Goal: Task Accomplishment & Management: Manage account settings

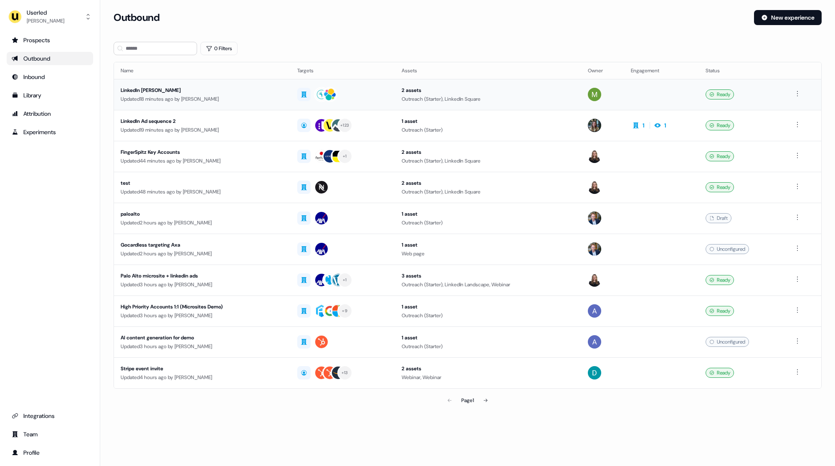
click at [265, 100] on div "Updated 18 minutes ago by [PERSON_NAME]" at bounding box center [202, 99] width 163 height 8
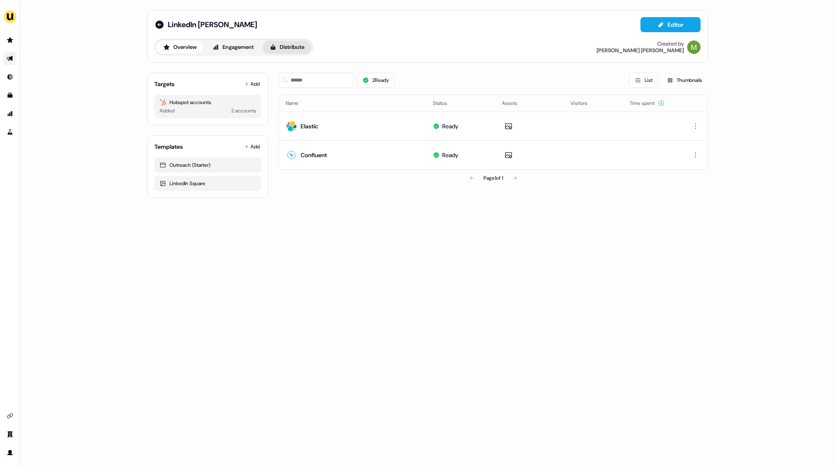
click at [303, 43] on button "Distribute" at bounding box center [287, 47] width 49 height 13
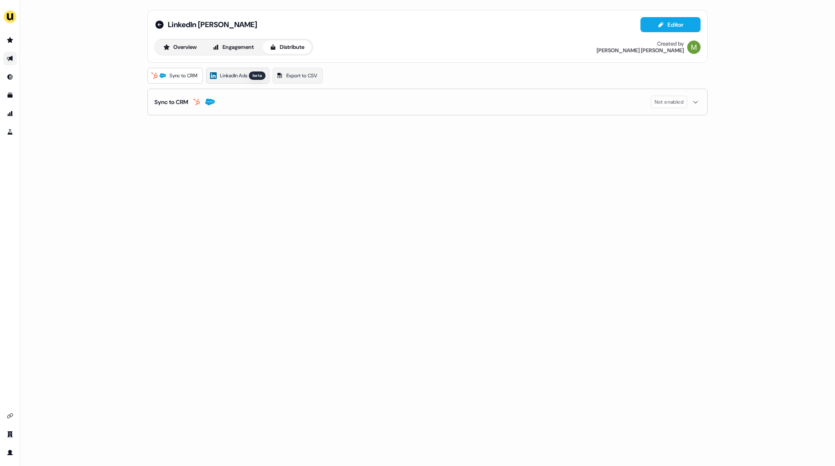
click at [238, 74] on span "LinkedIn Ads" at bounding box center [233, 75] width 27 height 8
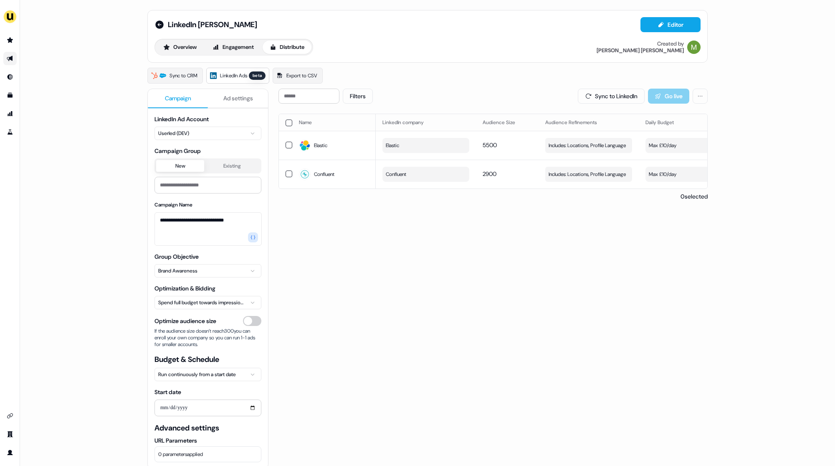
click at [287, 122] on button "button" at bounding box center [289, 122] width 7 height 7
click at [286, 122] on button "button" at bounding box center [289, 123] width 7 height 7
click at [286, 122] on button "button" at bounding box center [289, 122] width 7 height 7
click at [651, 96] on button "Update Daily Budget" at bounding box center [653, 96] width 76 height 15
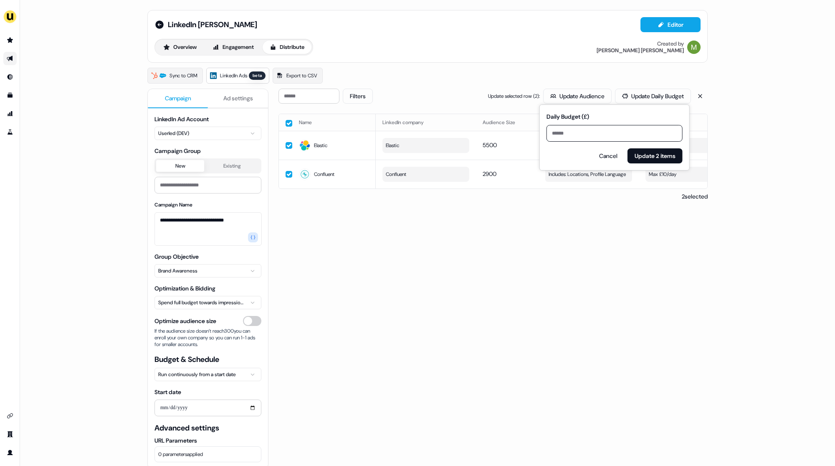
click at [508, 312] on div "Filters Update selected row ( 2 ): Update Audience Update Daily Budget Name Lin…" at bounding box center [493, 314] width 429 height 451
click at [197, 300] on html "**********" at bounding box center [417, 233] width 835 height 466
click at [643, 96] on button "Update Bidding & Budget" at bounding box center [647, 96] width 88 height 15
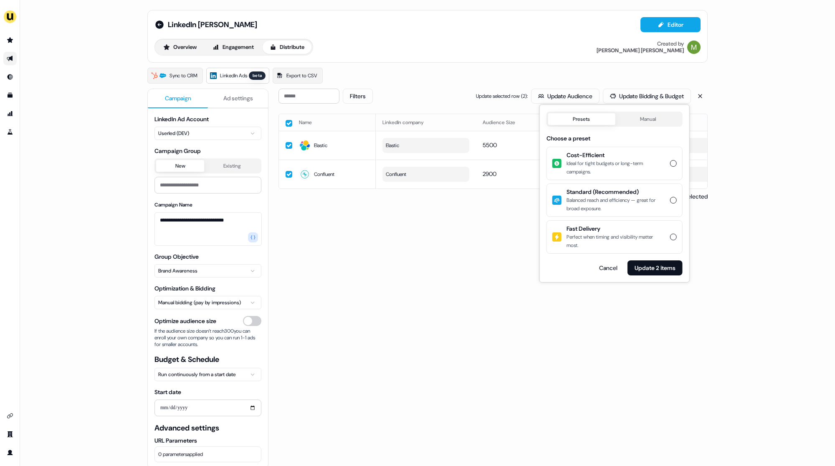
click at [650, 170] on div "Ideal for tight budgets or long-term campaigns." at bounding box center [616, 167] width 99 height 17
click at [670, 167] on button "Cost-Efficient Ideal for tight budgets or long-term campaigns." at bounding box center [673, 163] width 7 height 7
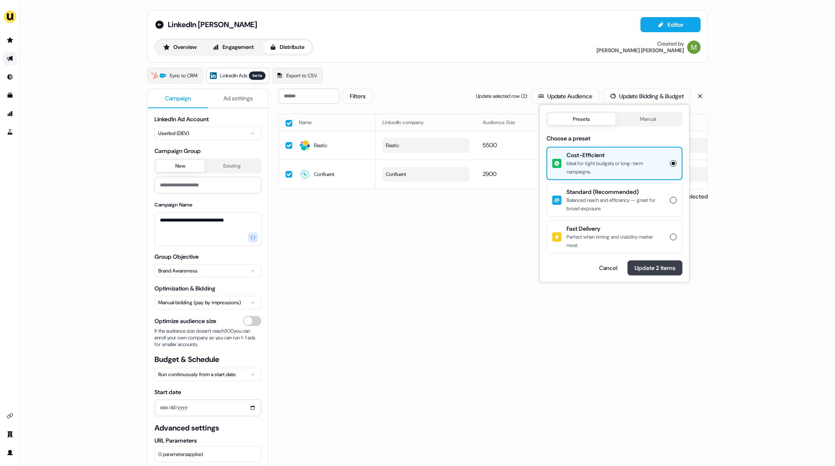
click at [650, 267] on button "Update 2 items" at bounding box center [655, 267] width 55 height 15
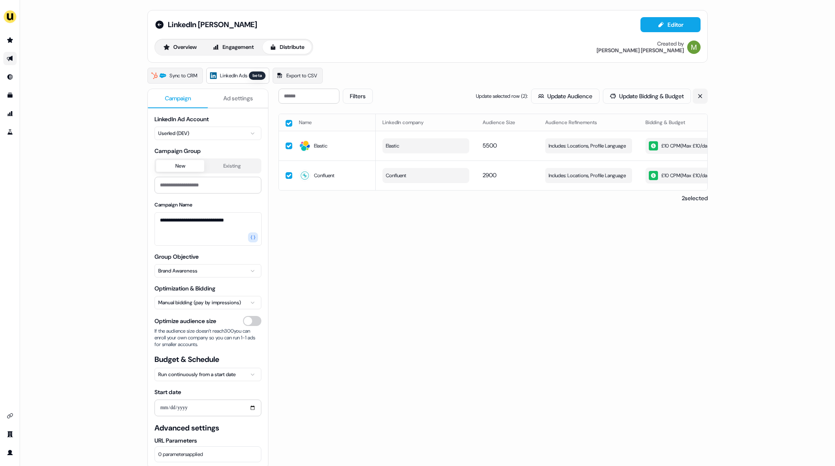
click at [699, 95] on icon at bounding box center [700, 96] width 4 height 4
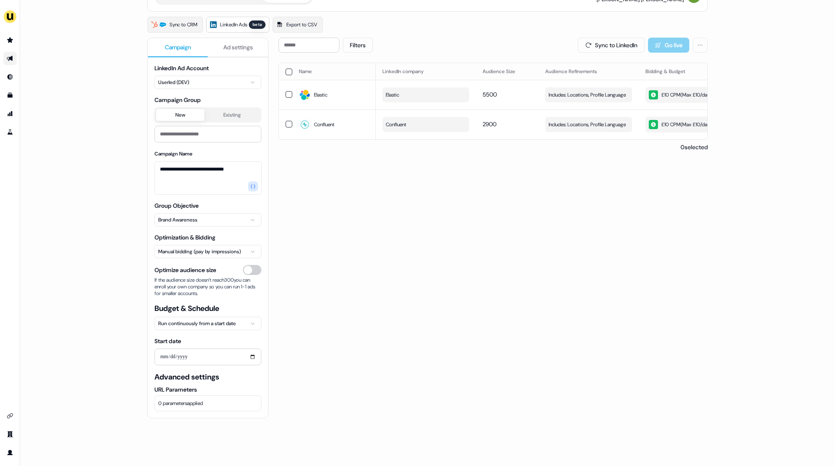
scroll to position [43, 0]
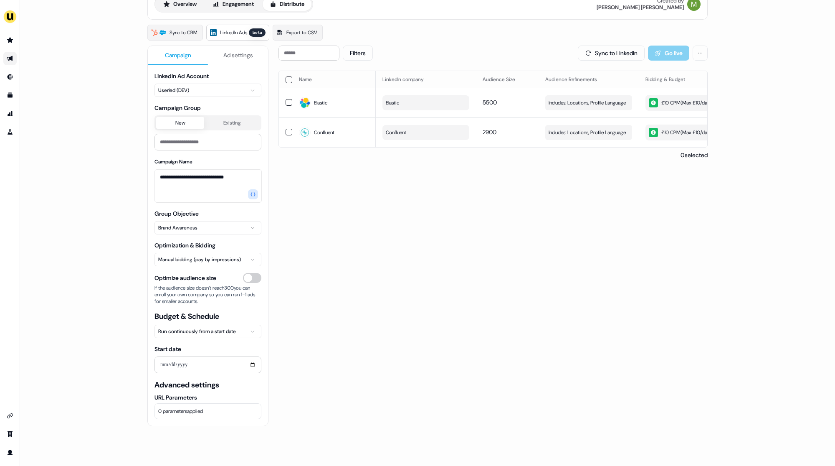
click at [234, 67] on div "**********" at bounding box center [207, 236] width 121 height 381
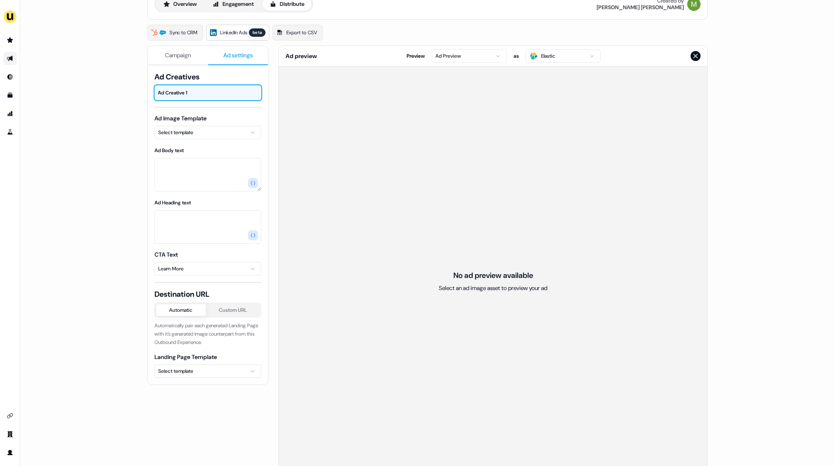
click at [237, 49] on button "Ad settings" at bounding box center [238, 55] width 60 height 19
click at [183, 52] on span "Campaign" at bounding box center [178, 55] width 26 height 8
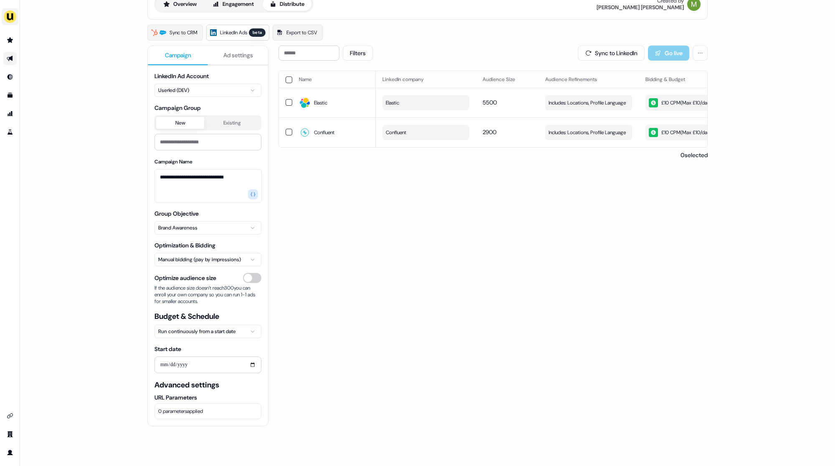
click at [10, 15] on img "side nav menu" at bounding box center [9, 16] width 13 height 13
click at [77, 143] on div "**********" at bounding box center [417, 233] width 835 height 466
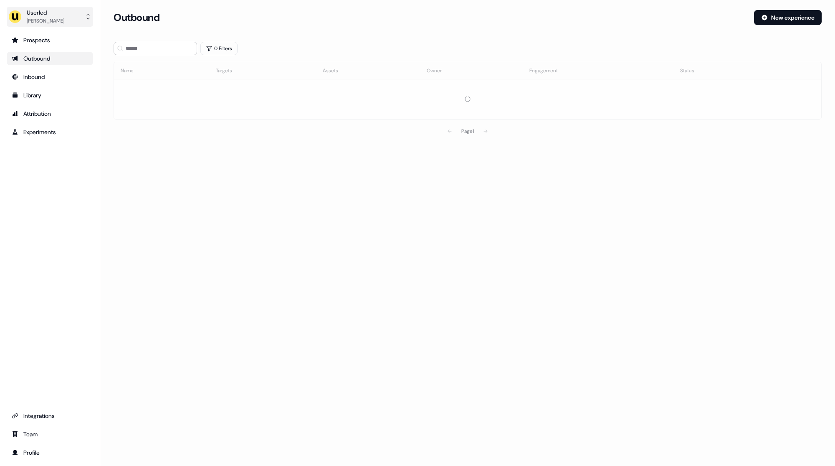
click at [38, 13] on div "Userled" at bounding box center [46, 12] width 38 height 8
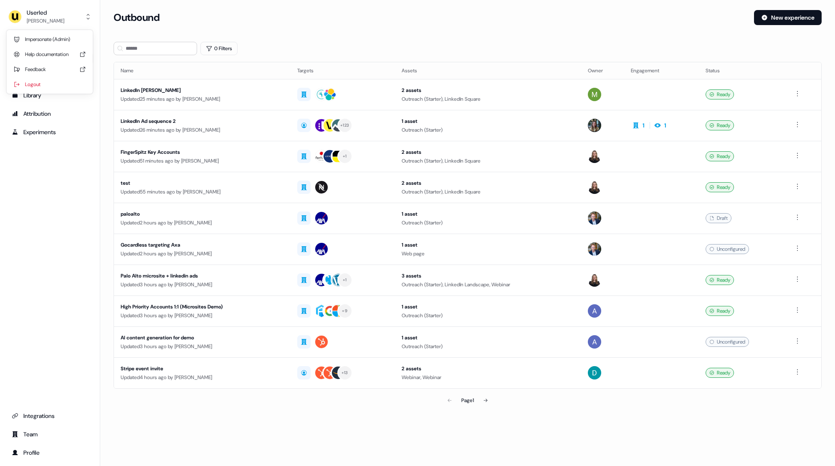
click at [45, 185] on div "Userled [PERSON_NAME] Impersonate (Admin) Help documentation Feedback Logout Pr…" at bounding box center [50, 233] width 100 height 466
click at [51, 20] on div "[PERSON_NAME]" at bounding box center [46, 21] width 38 height 8
click at [60, 40] on div "Impersonate (Admin)" at bounding box center [49, 39] width 79 height 15
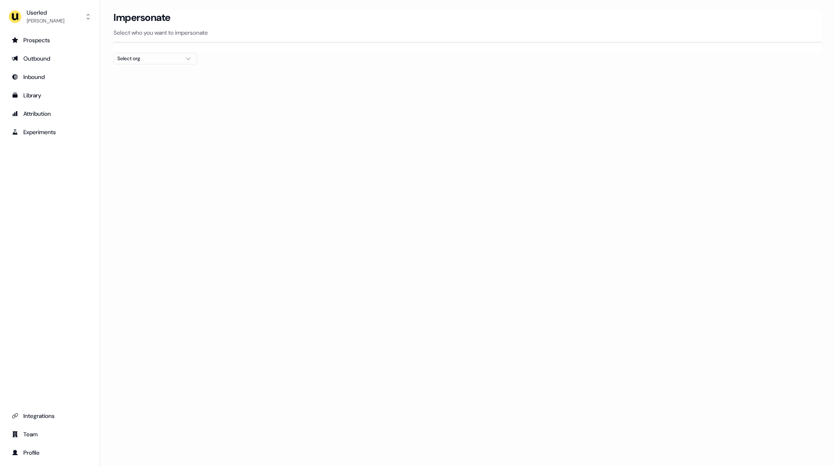
click at [164, 59] on div "Select org" at bounding box center [148, 58] width 63 height 8
type input "*****"
click at [146, 90] on div "nPlan" at bounding box center [155, 87] width 83 height 13
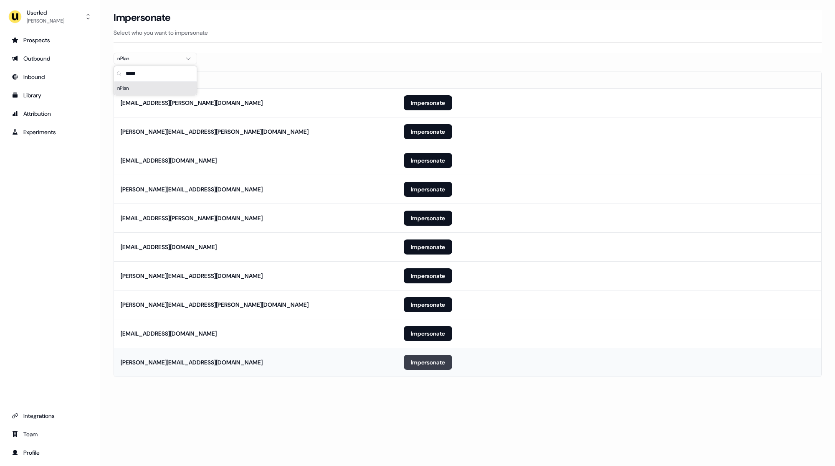
click at [431, 366] on button "Impersonate" at bounding box center [428, 362] width 48 height 15
click at [432, 363] on button "Impersonate" at bounding box center [428, 362] width 48 height 15
